Goal: Check status: Check status

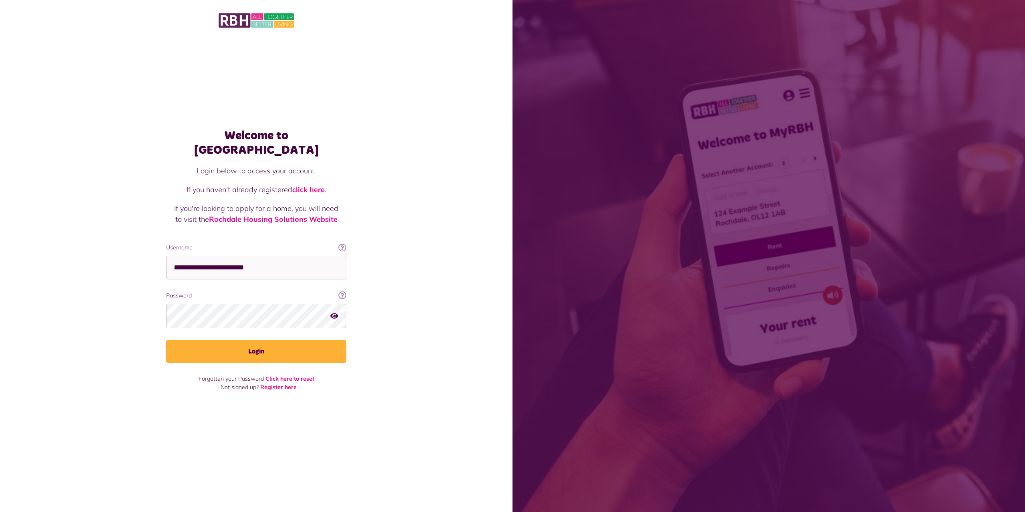
click at [277, 340] on button "Login" at bounding box center [256, 351] width 180 height 22
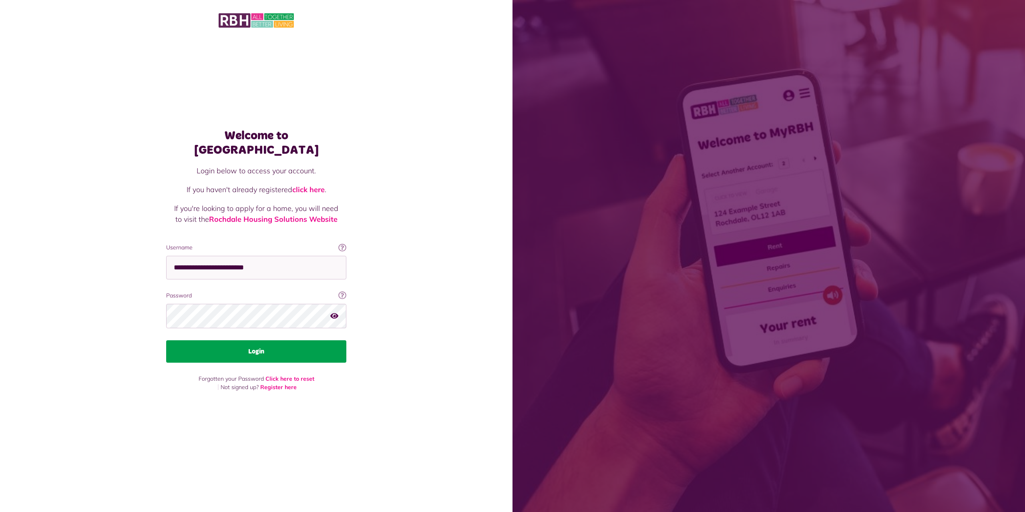
click at [289, 340] on button "Login" at bounding box center [256, 351] width 180 height 22
click at [277, 344] on button "Login" at bounding box center [256, 351] width 180 height 22
click at [261, 345] on button "Login" at bounding box center [256, 351] width 180 height 22
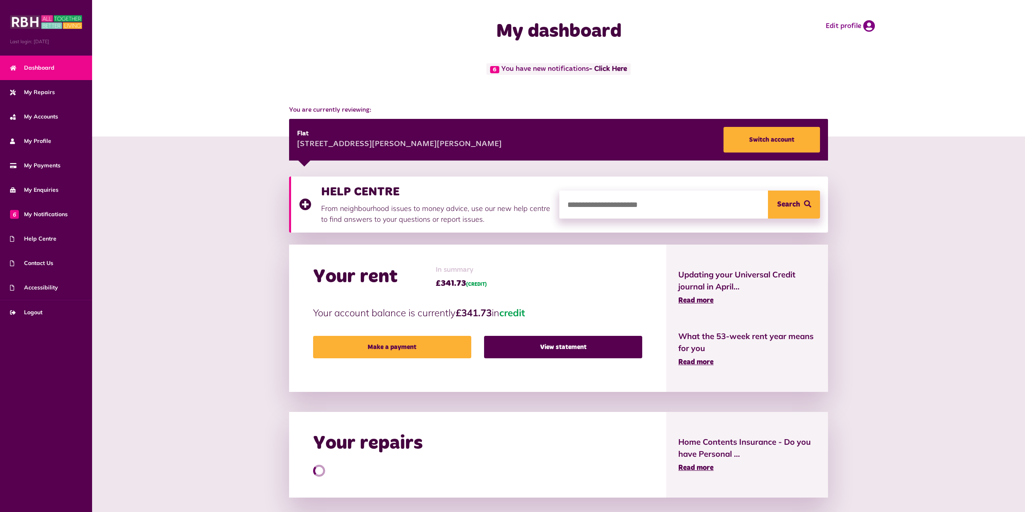
scroll to position [150, 0]
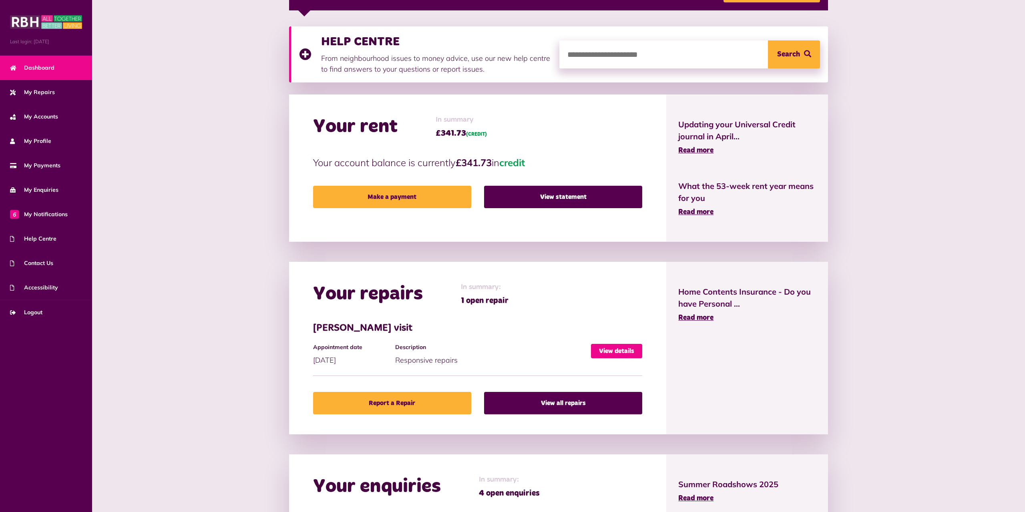
click at [628, 348] on link "View details" at bounding box center [616, 351] width 51 height 14
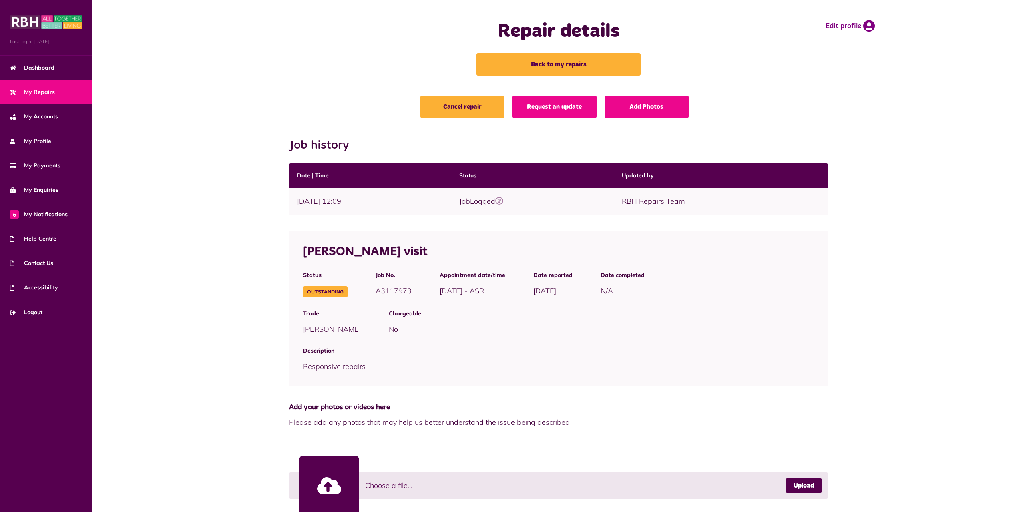
drag, startPoint x: 482, startPoint y: 289, endPoint x: 675, endPoint y: 308, distance: 193.9
click at [675, 308] on div "Joiner visit Status Outstanding Job No. A3117973" at bounding box center [558, 308] width 539 height 155
click at [676, 307] on div "Chargeable No" at bounding box center [602, 321] width 454 height 37
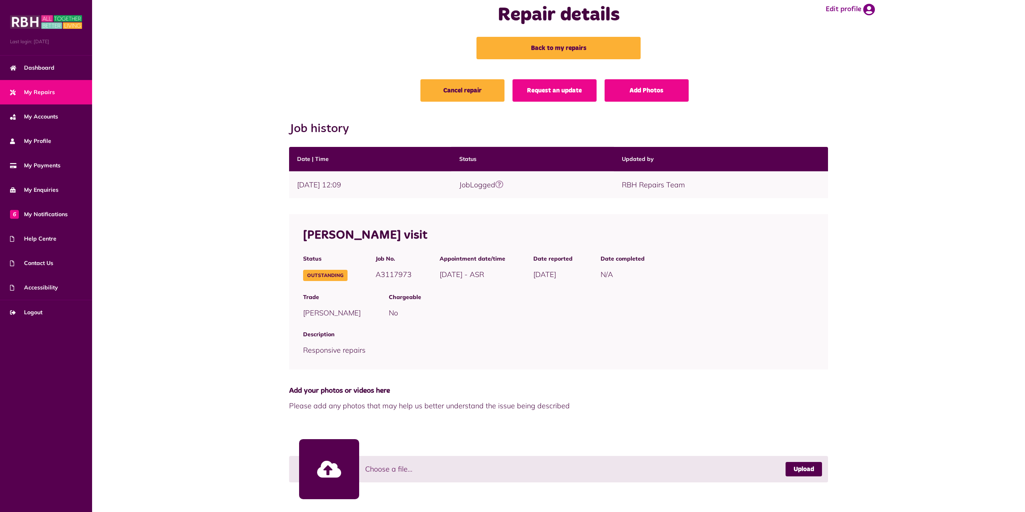
scroll to position [27, 0]
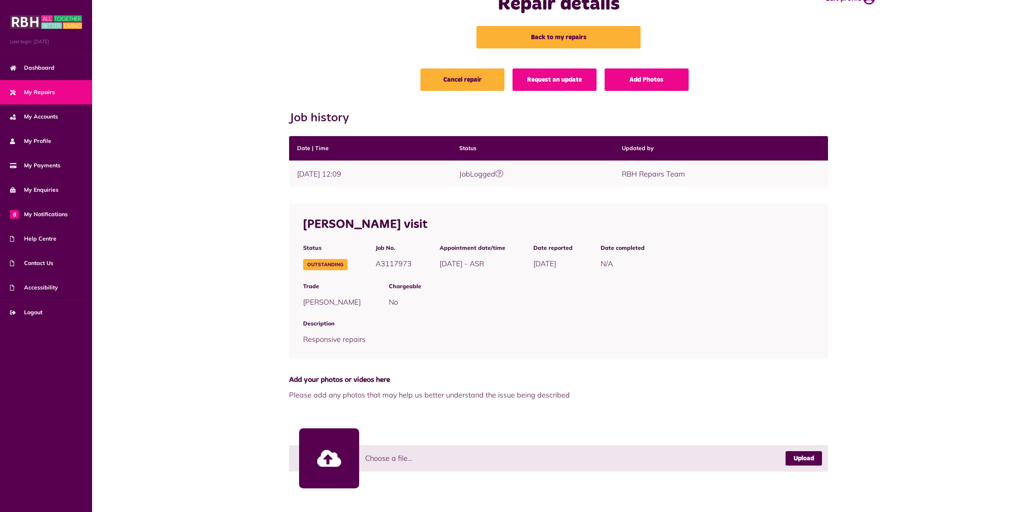
drag, startPoint x: 309, startPoint y: 223, endPoint x: 388, endPoint y: 264, distance: 88.8
click at [388, 264] on div "Joiner visit Status Outstanding Job No. A3117973" at bounding box center [558, 280] width 539 height 155
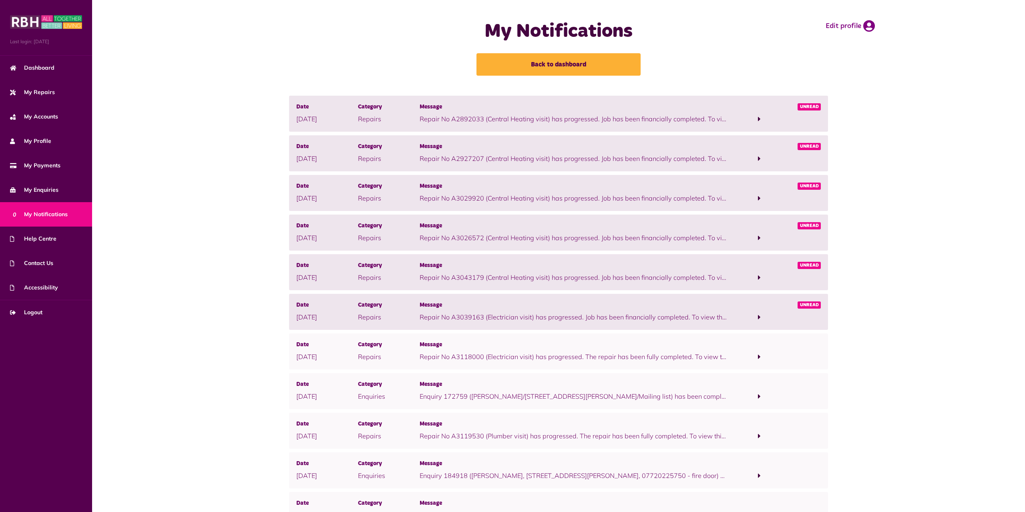
click at [762, 279] on span at bounding box center [759, 277] width 62 height 11
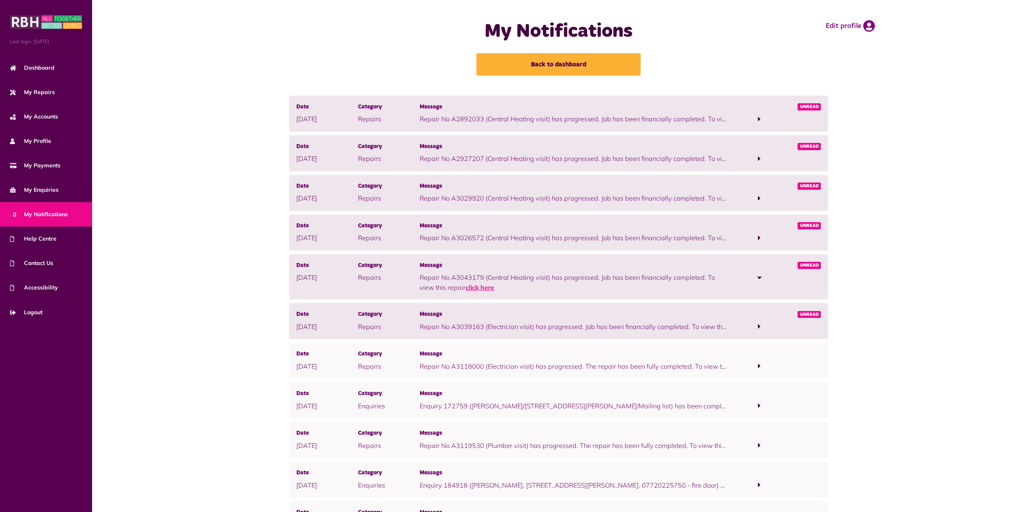
click at [473, 287] on link "click here" at bounding box center [480, 287] width 28 height 8
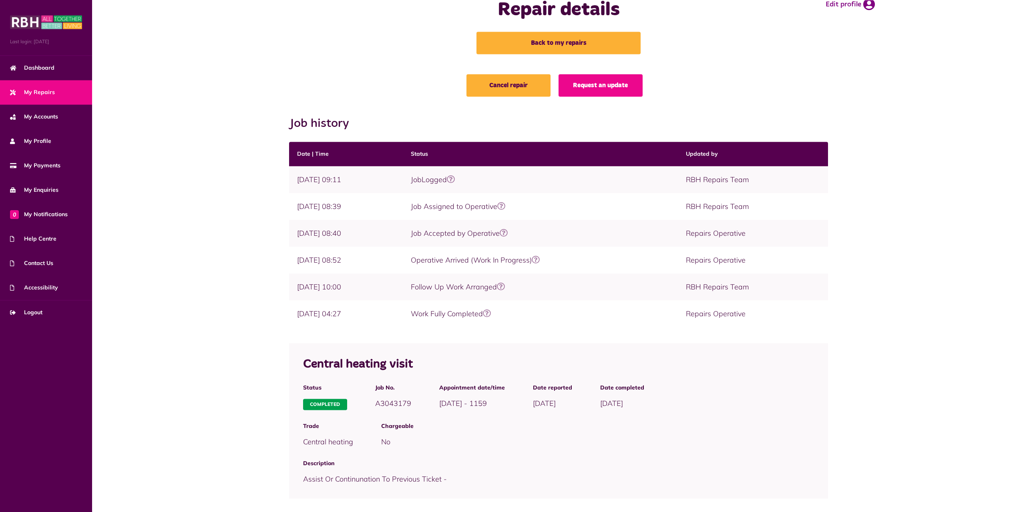
scroll to position [32, 0]
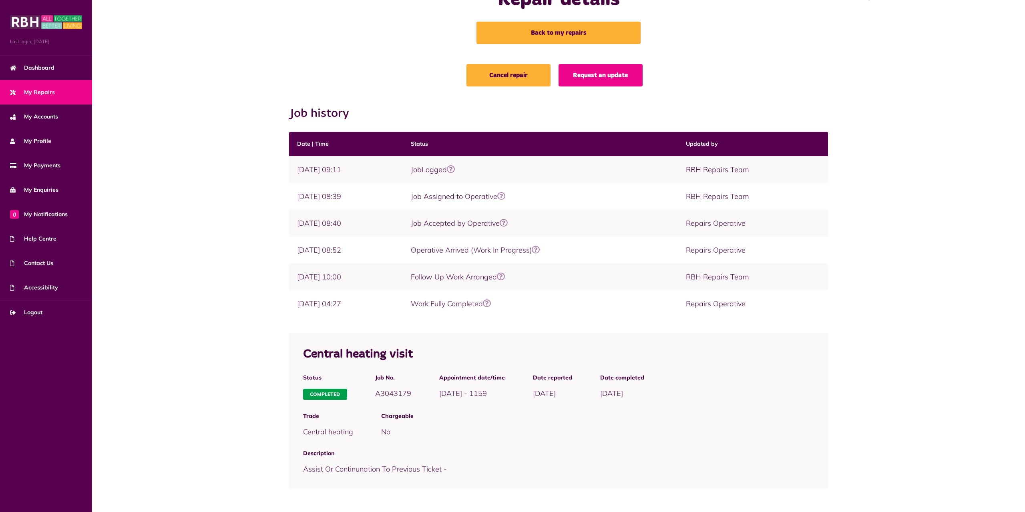
click at [54, 92] on link "My Repairs" at bounding box center [46, 92] width 92 height 24
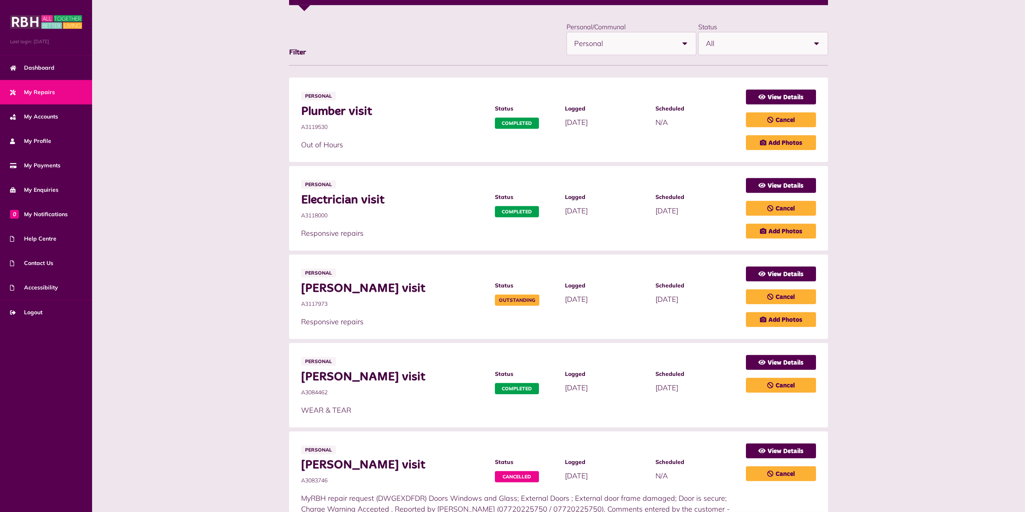
scroll to position [130, 0]
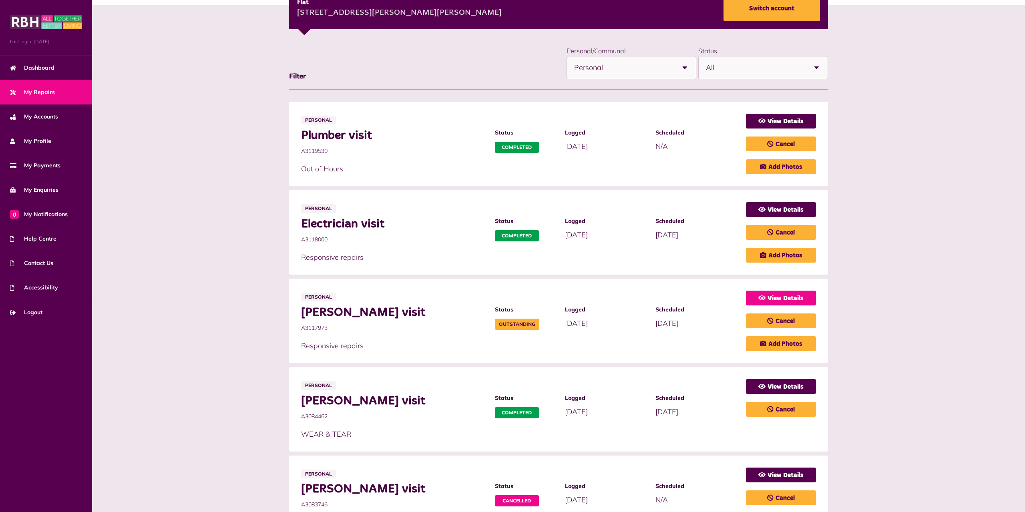
click at [802, 299] on link "View Details" at bounding box center [781, 298] width 70 height 15
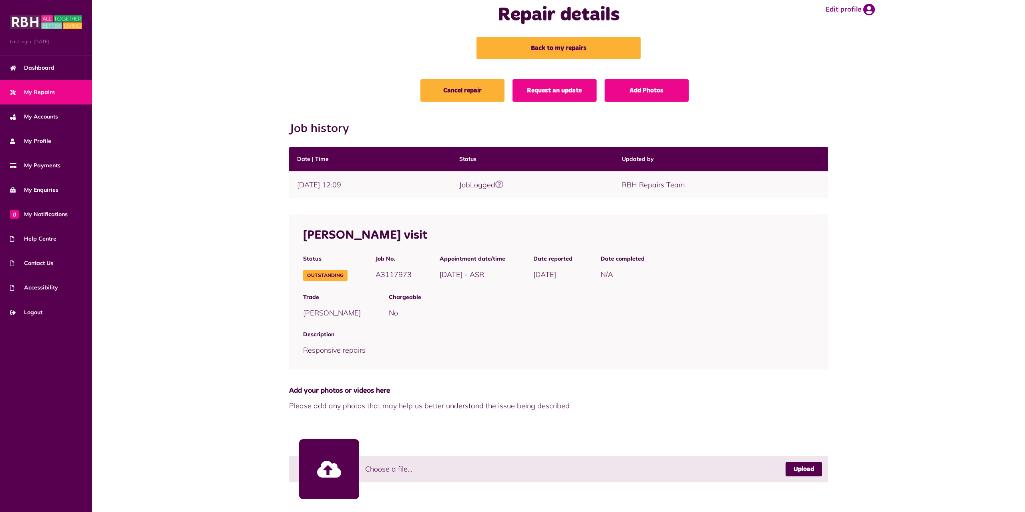
scroll to position [27, 0]
